Goal: Complete application form

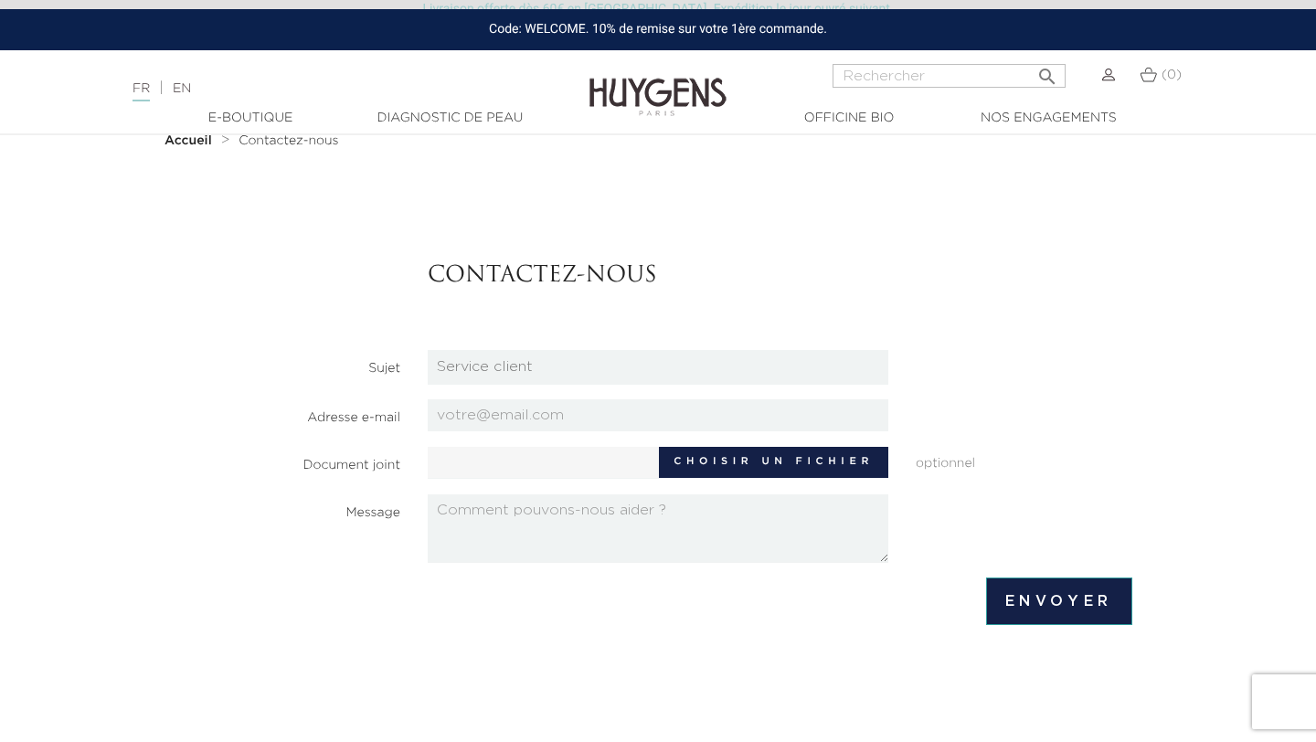
click at [575, 377] on select "Candidatures Boutiques Candidatures Siège Partenariats Relations Presse Service…" at bounding box center [658, 367] width 460 height 35
select select "3"
click at [532, 407] on input "email" at bounding box center [658, 415] width 460 height 32
type input "[PERSON_NAME][EMAIL_ADDRESS][DOMAIN_NAME]"
click at [785, 462] on label "Choisir un fichier" at bounding box center [773, 462] width 229 height 31
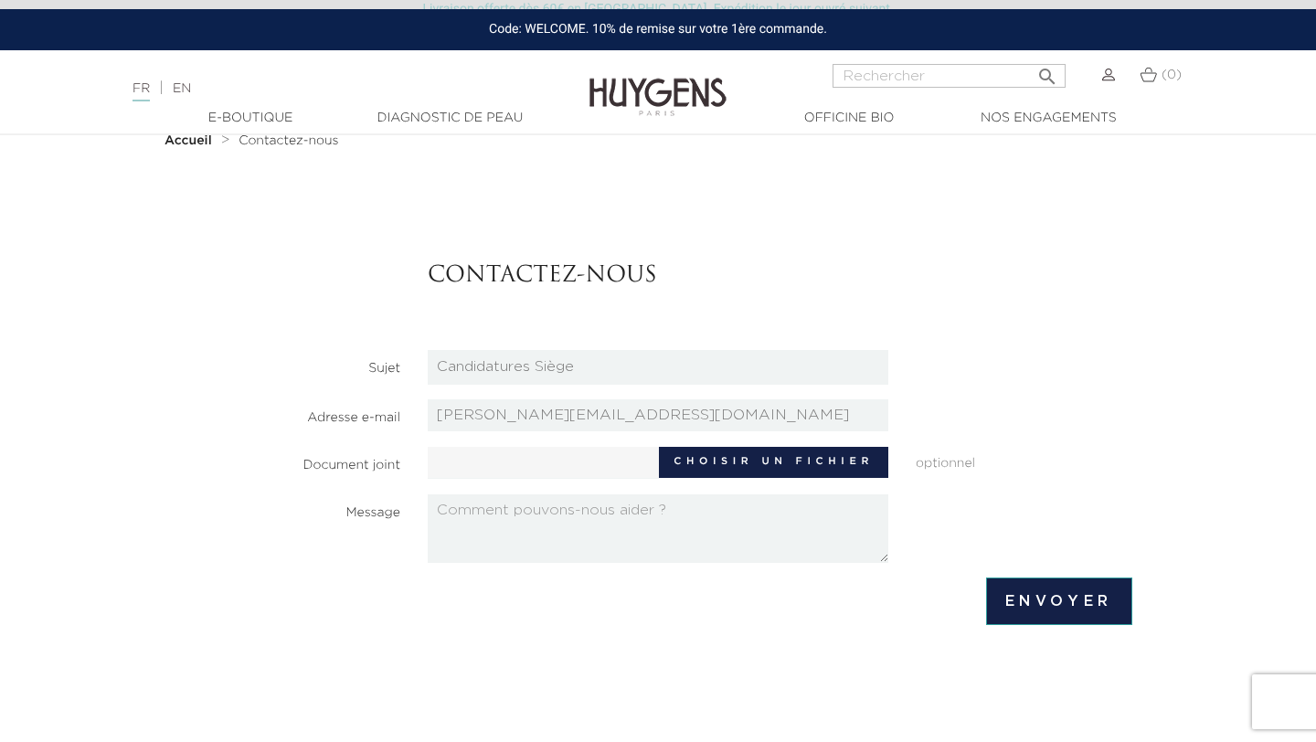
click at [769, 462] on input "Choisir un fichier" at bounding box center [599, 460] width 342 height 27
type input "C:\fakepath\Louise_Marie_CV.pdf"
type input "Louise_Marie_CV.pdf"
click at [703, 537] on textarea at bounding box center [658, 528] width 460 height 69
click at [460, 532] on textarea "Objet : Candidature spontanée - Profil ingénieur chimiste pasionnée par la" at bounding box center [658, 528] width 460 height 69
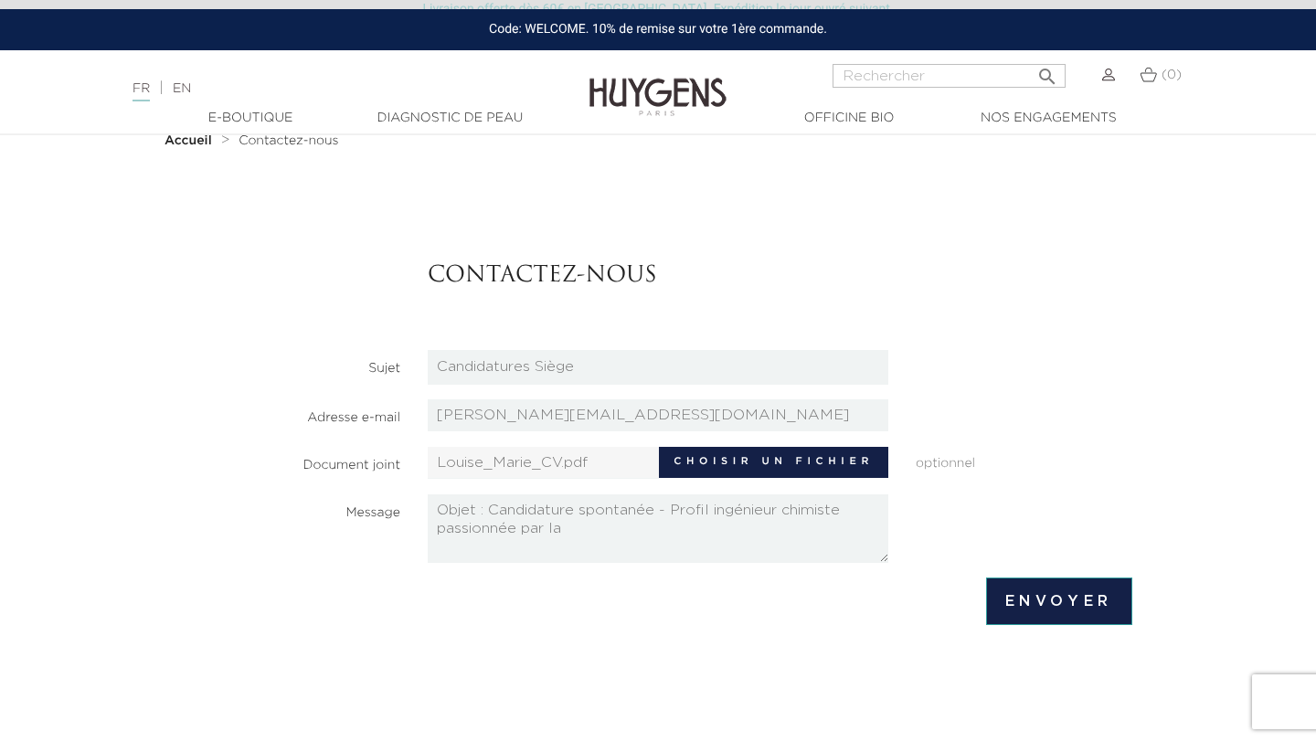
click at [576, 535] on textarea "Objet : Candidature spontanée - Profil ingénieur chimiste passionnée par la" at bounding box center [658, 528] width 460 height 69
paste textarea "Loremip, Dolorsit am c’Adipi Elitseddo Eiusmodtem in Utlabo et Dolor, magn ali …"
click at [572, 555] on textarea at bounding box center [658, 528] width 460 height 69
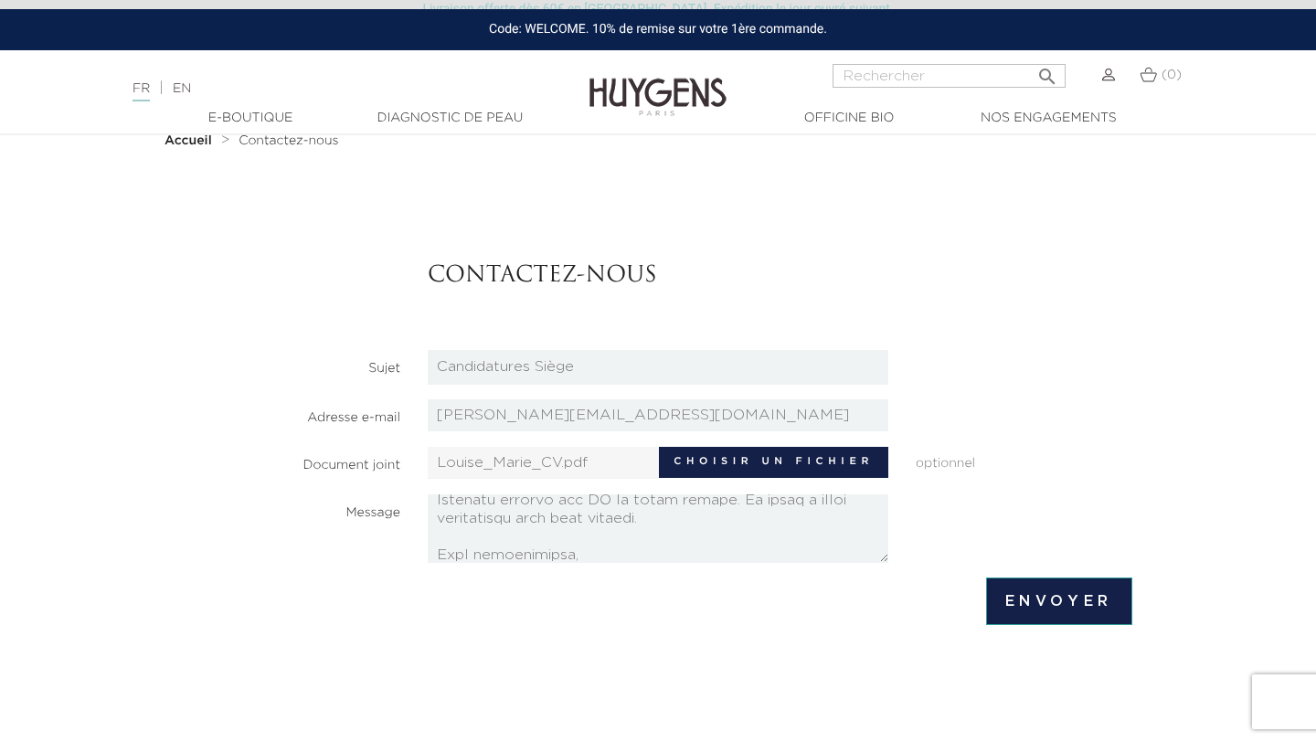
scroll to position [558, 0]
click at [573, 544] on textarea at bounding box center [658, 528] width 460 height 69
click at [544, 550] on textarea at bounding box center [658, 528] width 460 height 69
type textarea "Lorem : Ipsumdolors ametconse - Adipis elitseddo eiusmodt incididunt utl et dol…"
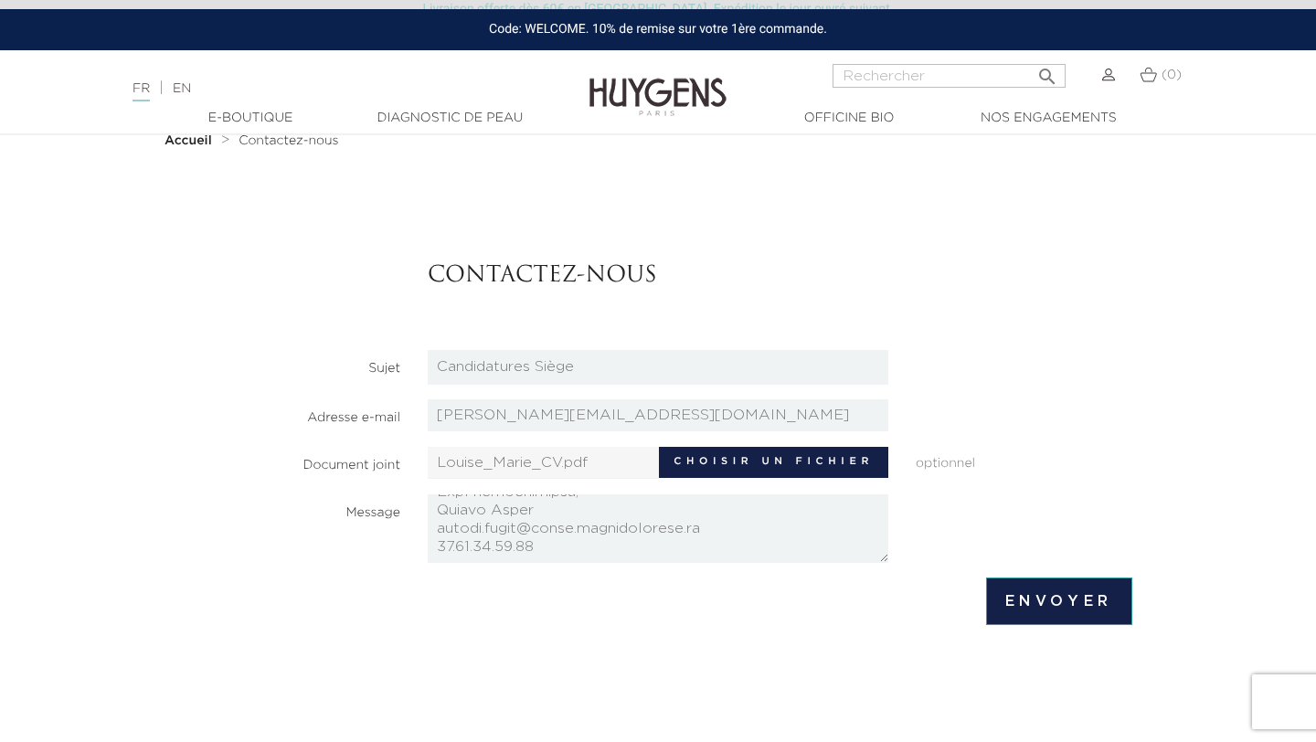
click at [1060, 596] on input "Envoyer" at bounding box center [1059, 601] width 146 height 48
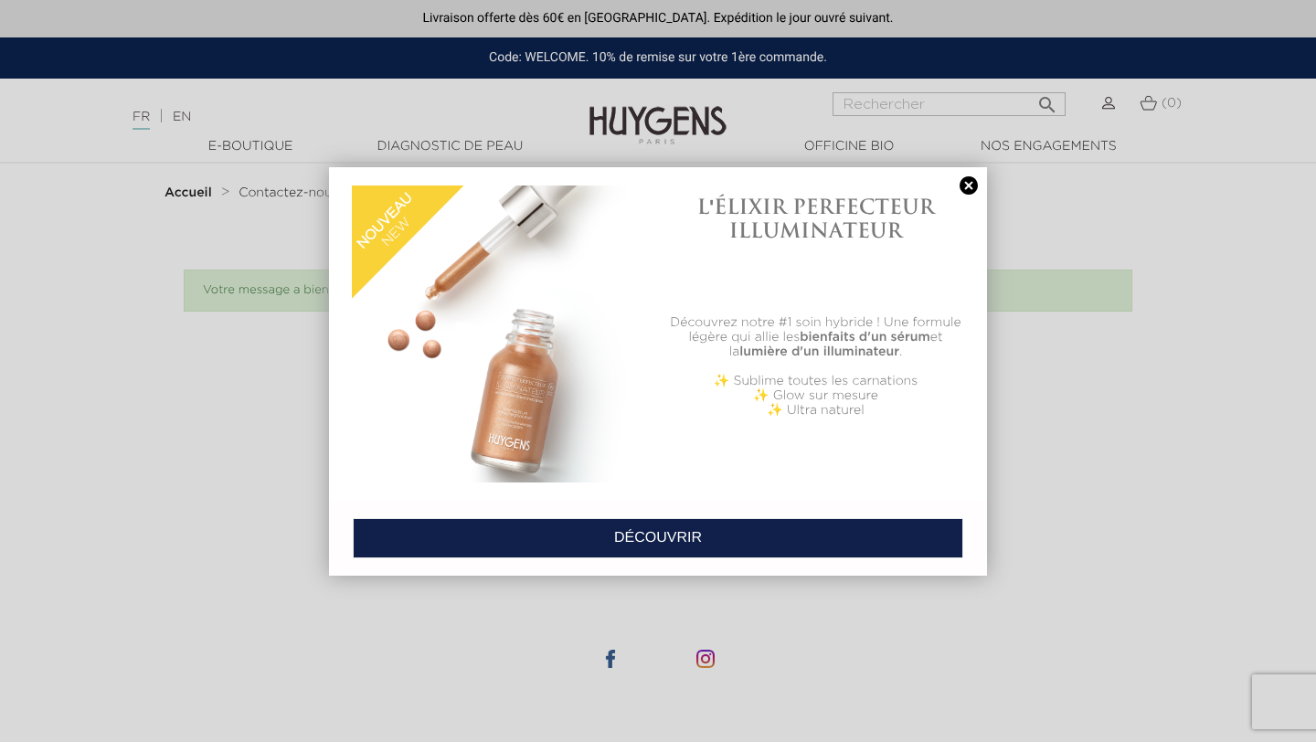
click at [967, 181] on link at bounding box center [969, 185] width 26 height 19
